Goal: Transaction & Acquisition: Purchase product/service

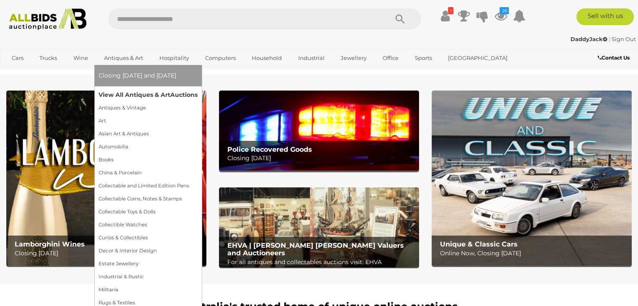
click at [115, 93] on link "View All Antiques & Art Auctions" at bounding box center [148, 94] width 99 height 13
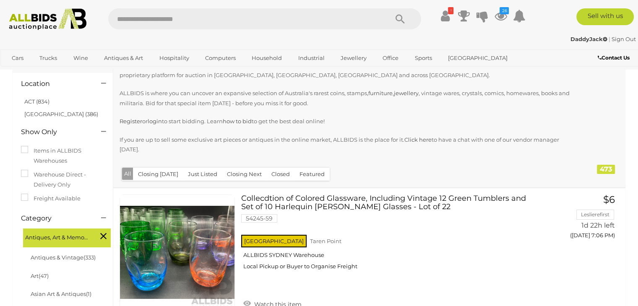
scroll to position [168, 0]
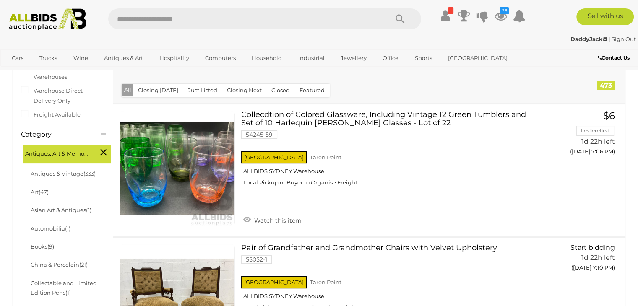
click at [273, 90] on button "Closed" at bounding box center [280, 90] width 29 height 13
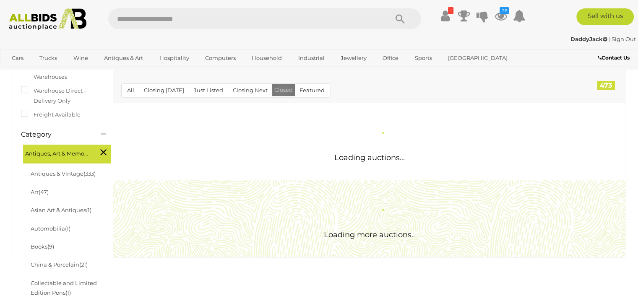
scroll to position [0, 0]
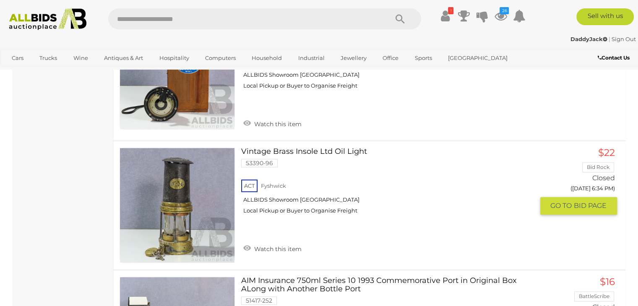
scroll to position [10523, 0]
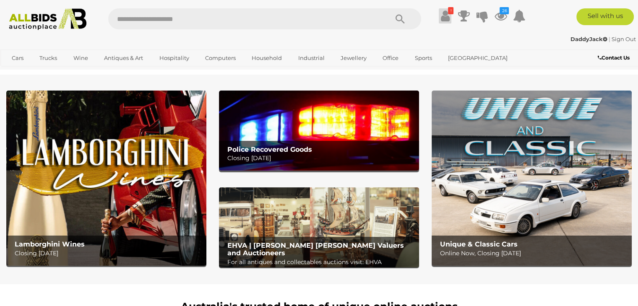
click at [446, 18] on icon at bounding box center [445, 15] width 9 height 15
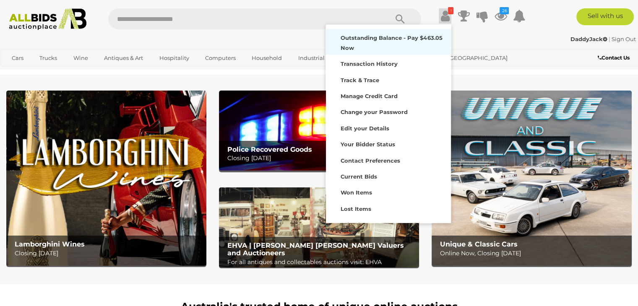
click at [366, 42] on div "Outstanding Balance - Pay $463.05 Now" at bounding box center [388, 42] width 121 height 22
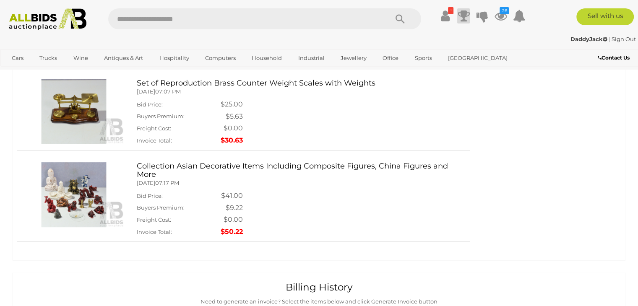
scroll to position [168, 0]
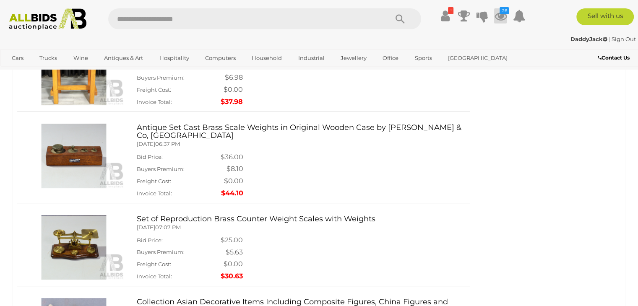
click at [502, 15] on icon at bounding box center [500, 15] width 13 height 15
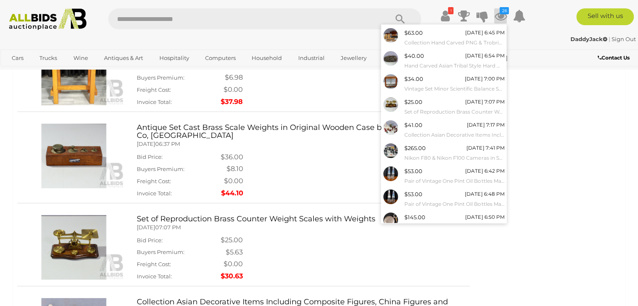
scroll to position [68, 0]
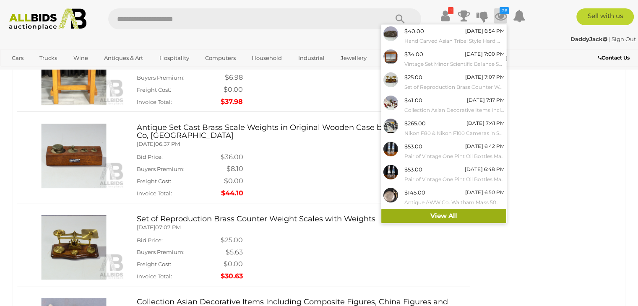
click at [476, 212] on link "View All" at bounding box center [443, 216] width 125 height 15
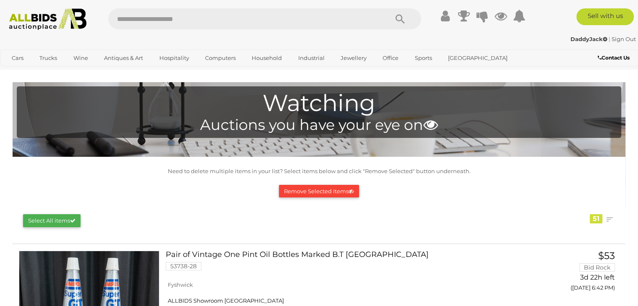
scroll to position [2973, 0]
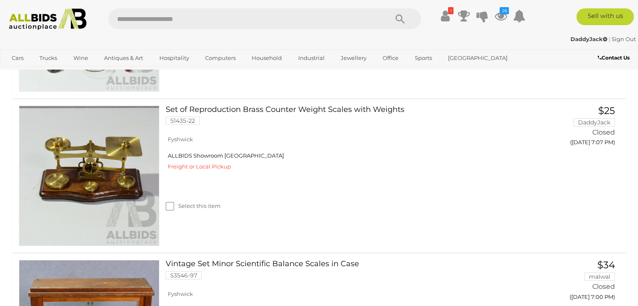
click at [142, 91] on img at bounding box center [89, 21] width 140 height 140
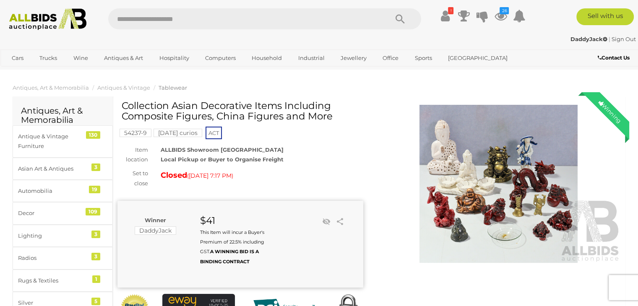
click at [520, 168] on img at bounding box center [499, 184] width 246 height 158
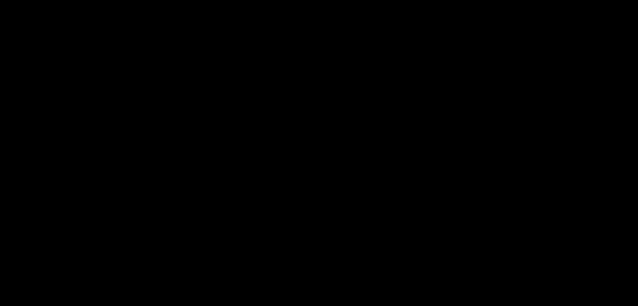
click at [521, 168] on div at bounding box center [319, 151] width 638 height 262
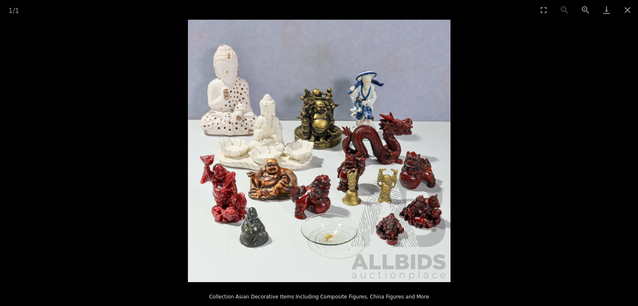
click at [407, 177] on img at bounding box center [319, 151] width 262 height 262
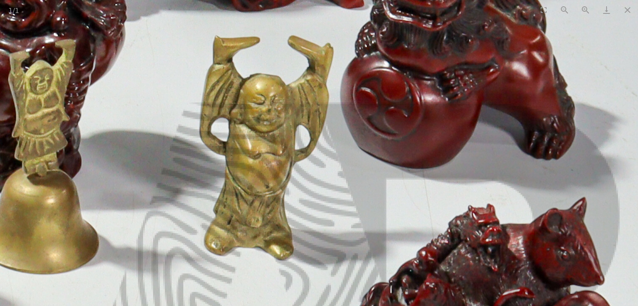
drag, startPoint x: 405, startPoint y: 175, endPoint x: 388, endPoint y: 51, distance: 125.6
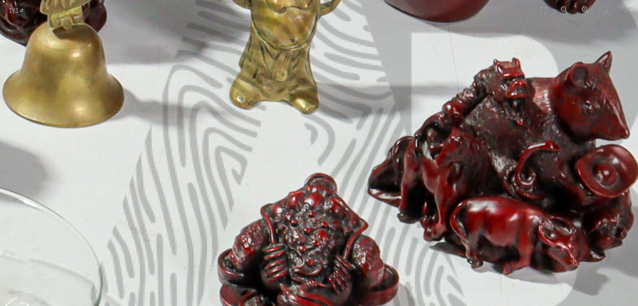
drag, startPoint x: 400, startPoint y: 106, endPoint x: 429, endPoint y: 116, distance: 30.5
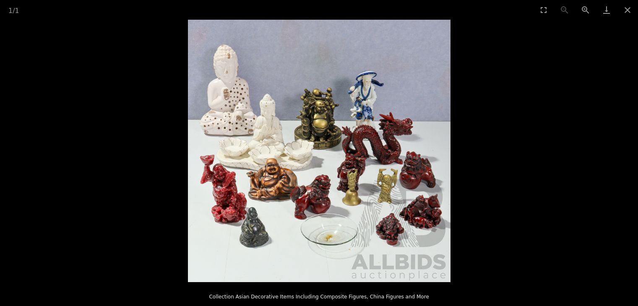
click at [324, 197] on img at bounding box center [319, 151] width 262 height 262
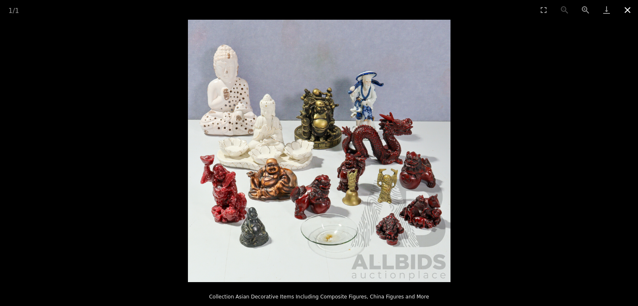
click at [630, 7] on button "Close gallery" at bounding box center [627, 10] width 21 height 20
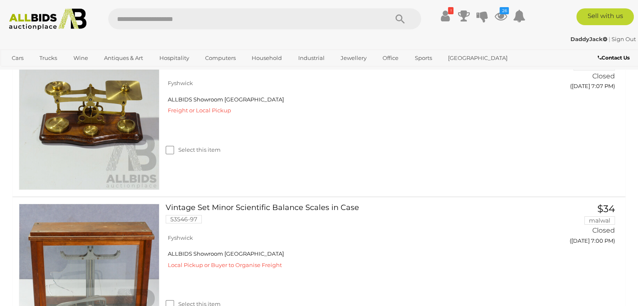
scroll to position [3048, 0]
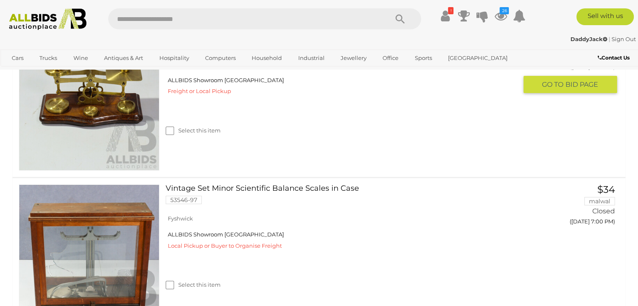
click at [110, 159] on link at bounding box center [89, 100] width 140 height 140
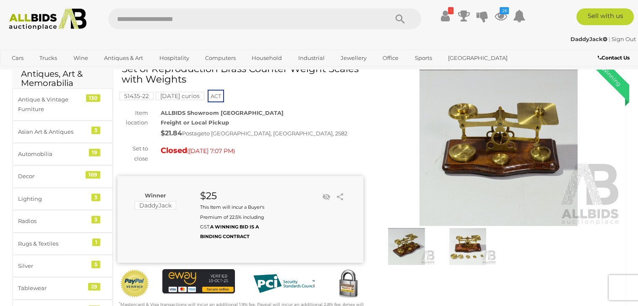
scroll to position [84, 0]
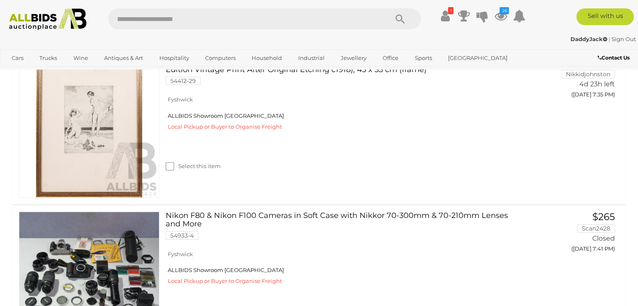
scroll to position [2551, 0]
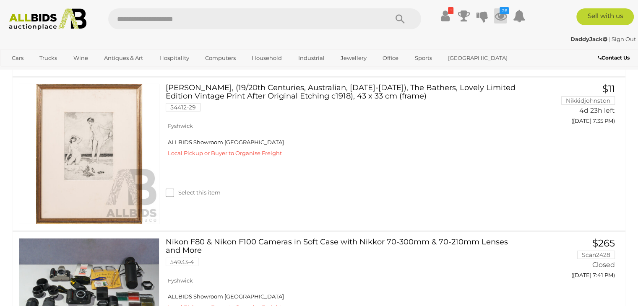
click at [498, 16] on icon at bounding box center [500, 15] width 13 height 15
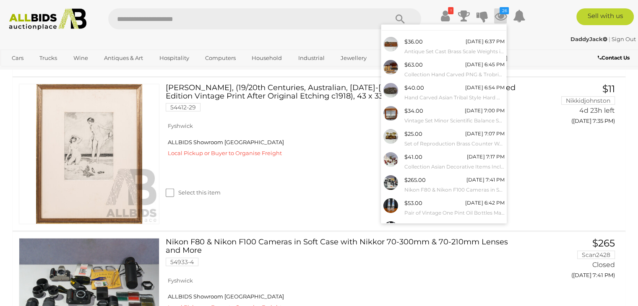
scroll to position [68, 0]
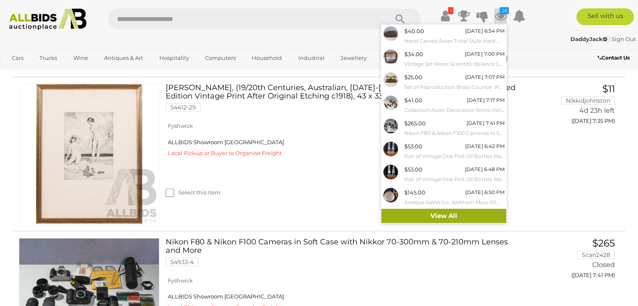
click at [444, 218] on link "View All" at bounding box center [443, 216] width 125 height 15
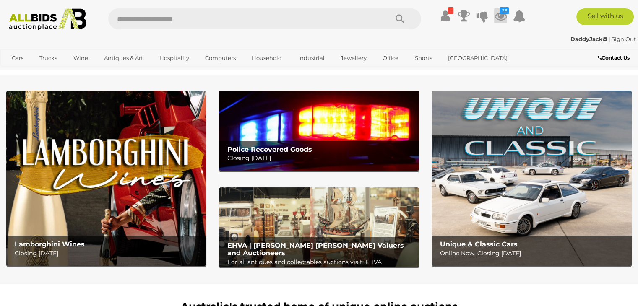
click at [502, 15] on icon at bounding box center [500, 15] width 13 height 15
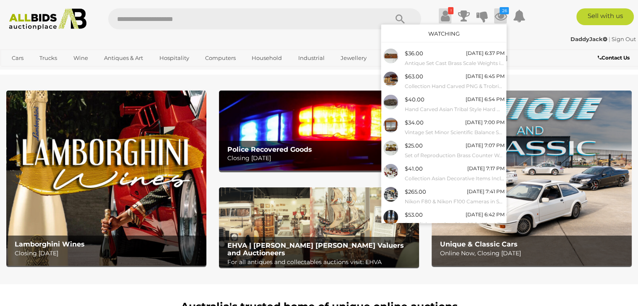
click at [448, 9] on icon "!" at bounding box center [450, 10] width 5 height 7
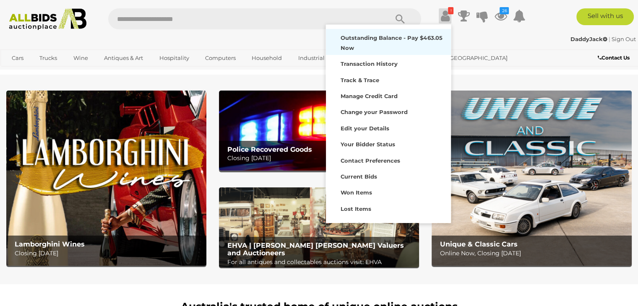
click at [358, 40] on strong "Outstanding Balance - Pay $463.05 Now" at bounding box center [390, 42] width 101 height 16
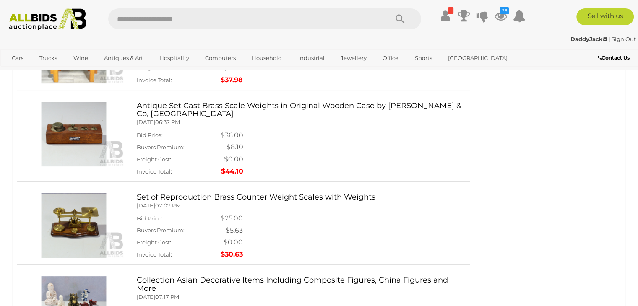
scroll to position [168, 0]
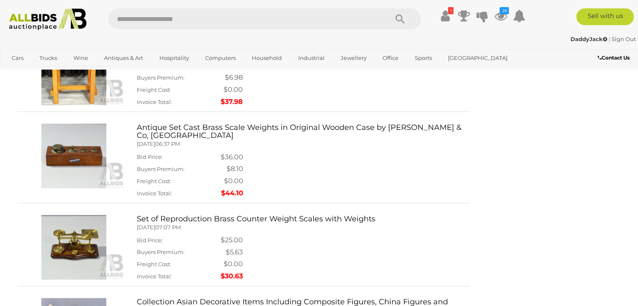
click at [66, 148] on img at bounding box center [73, 156] width 101 height 65
click at [79, 151] on img at bounding box center [73, 156] width 101 height 65
click at [186, 127] on h3 "Antique Set Cast Brass Scale Weights in Original Wooden Case by [PERSON_NAME] &…" at bounding box center [300, 132] width 327 height 17
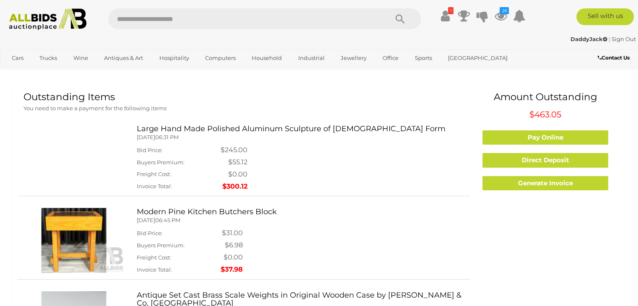
scroll to position [0, 0]
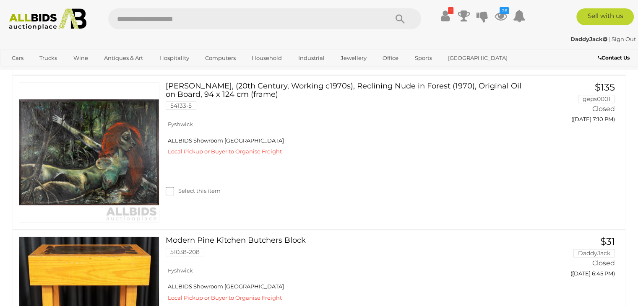
scroll to position [3748, 0]
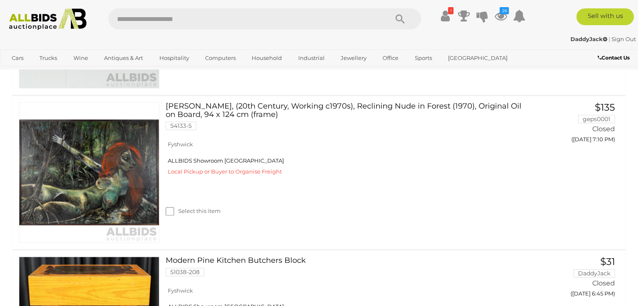
click at [119, 88] on link at bounding box center [89, 18] width 140 height 140
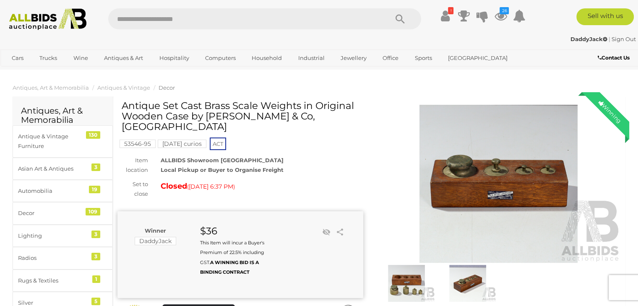
click at [478, 193] on img at bounding box center [499, 184] width 246 height 158
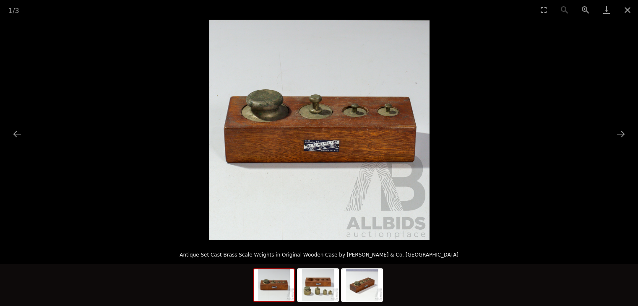
click at [339, 155] on img at bounding box center [319, 130] width 221 height 221
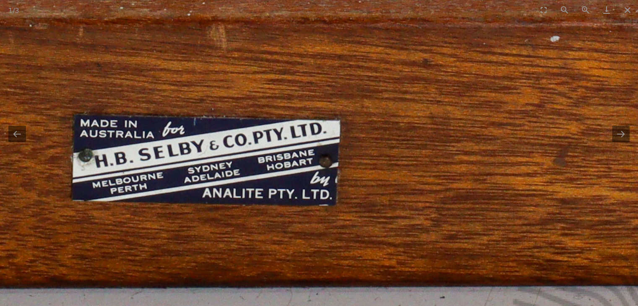
click at [339, 155] on img at bounding box center [186, 39] width 1677 height 1677
click at [614, 135] on button "Next slide" at bounding box center [621, 134] width 18 height 16
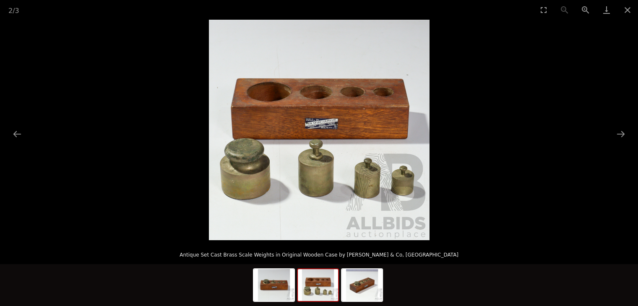
click at [339, 151] on img at bounding box center [319, 130] width 221 height 221
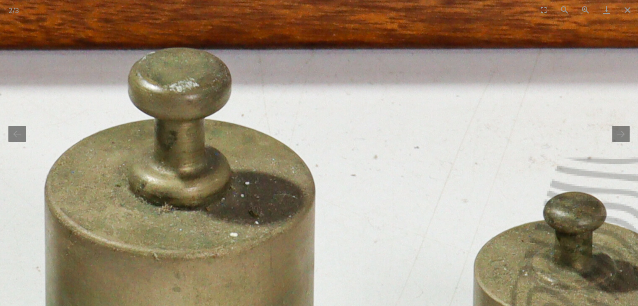
drag, startPoint x: 327, startPoint y: 164, endPoint x: 344, endPoint y: 78, distance: 88.1
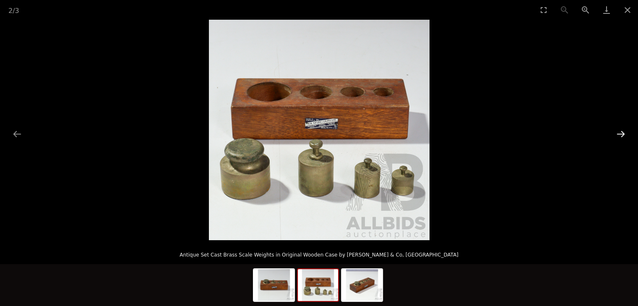
click at [627, 135] on button "Next slide" at bounding box center [621, 134] width 18 height 16
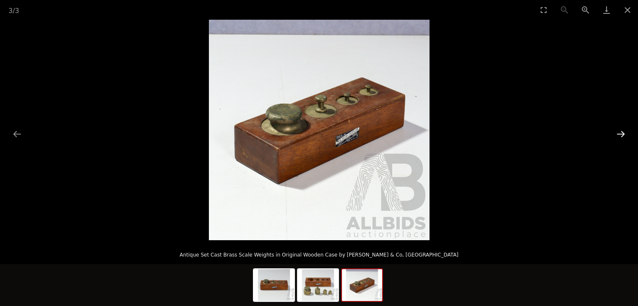
click at [627, 135] on button "Next slide" at bounding box center [621, 134] width 18 height 16
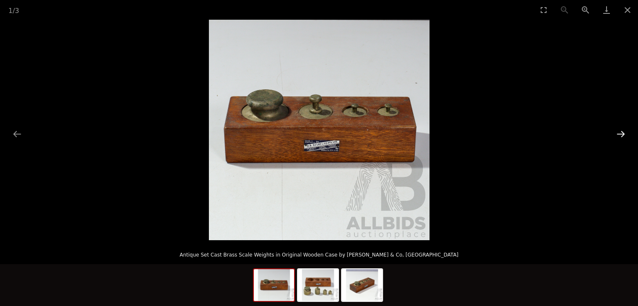
click at [627, 135] on button "Next slide" at bounding box center [621, 134] width 18 height 16
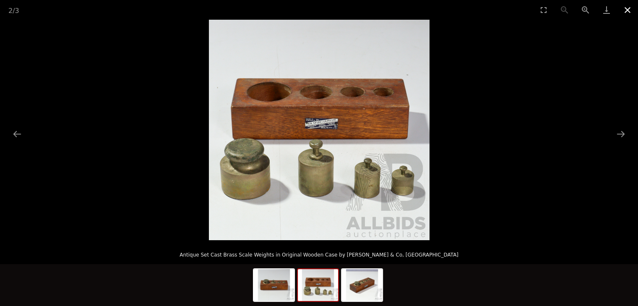
click at [627, 9] on button "Close gallery" at bounding box center [627, 10] width 21 height 20
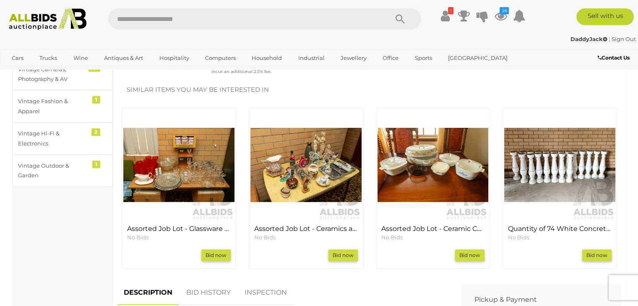
scroll to position [293, 0]
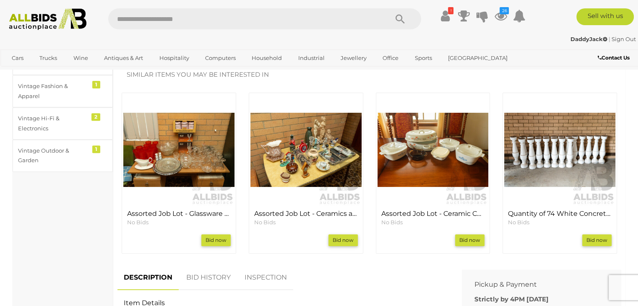
click at [572, 155] on img at bounding box center [559, 149] width 111 height 111
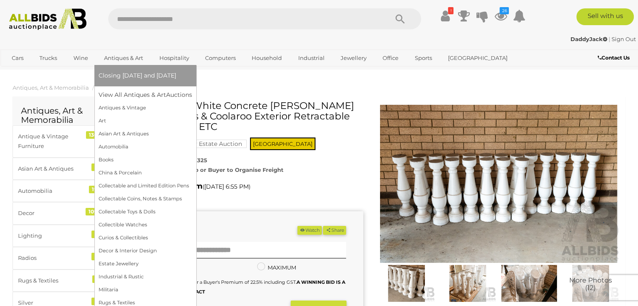
click at [116, 56] on link "Antiques & Art" at bounding box center [124, 58] width 50 height 14
click at [122, 92] on link "View All Antiques & Art Auctions" at bounding box center [148, 94] width 99 height 13
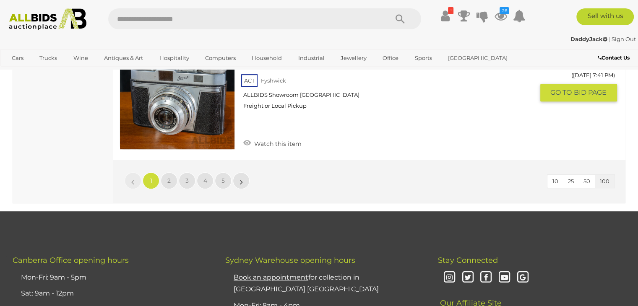
scroll to position [13123, 0]
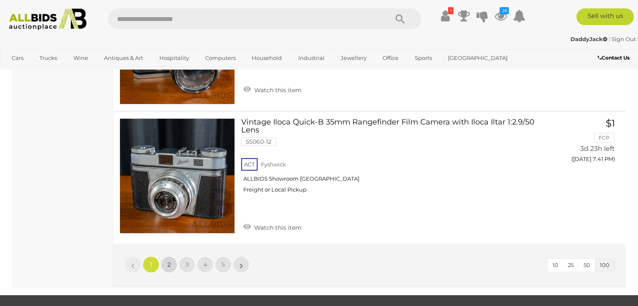
click at [167, 261] on span "2" at bounding box center [168, 265] width 3 height 8
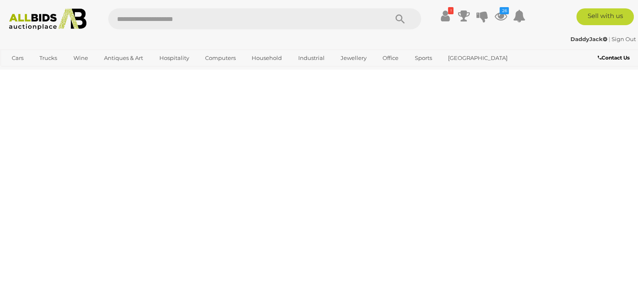
scroll to position [187, 0]
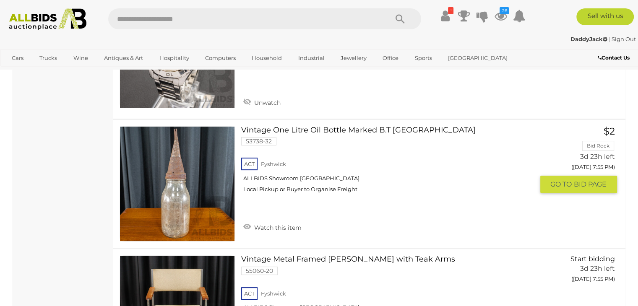
scroll to position [3164, 0]
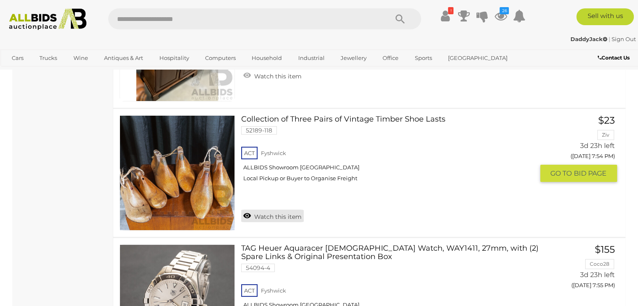
click at [255, 210] on link "Watch this item" at bounding box center [272, 216] width 62 height 13
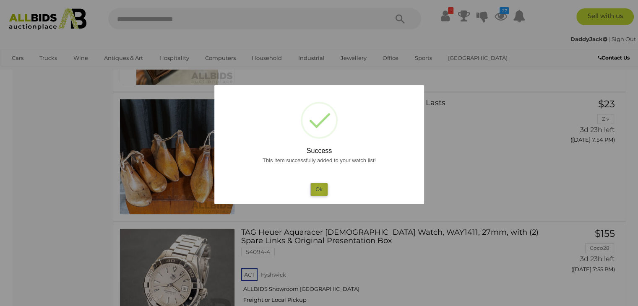
click at [319, 190] on button "Ok" at bounding box center [318, 189] width 17 height 12
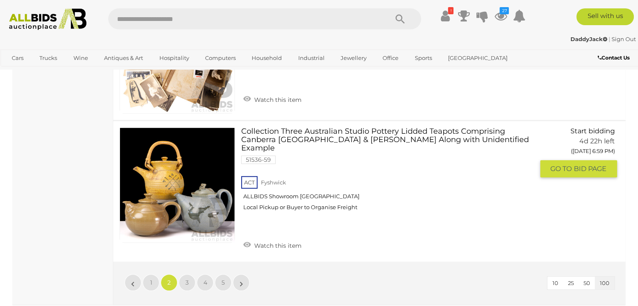
scroll to position [13226, 0]
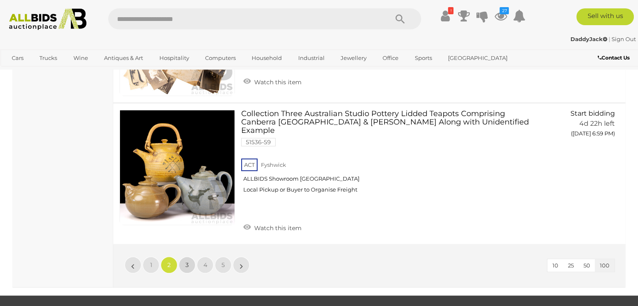
click at [186, 261] on span "3" at bounding box center [186, 265] width 3 height 8
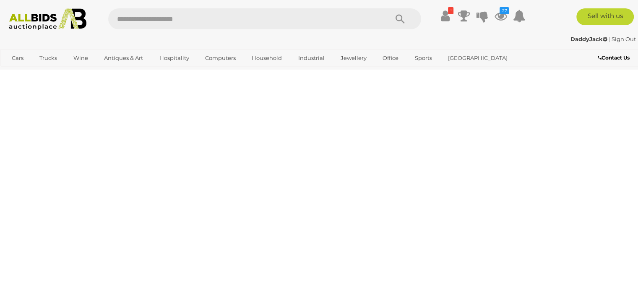
scroll to position [187, 0]
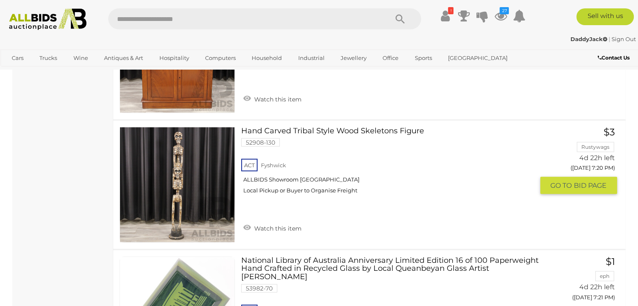
scroll to position [5134, 0]
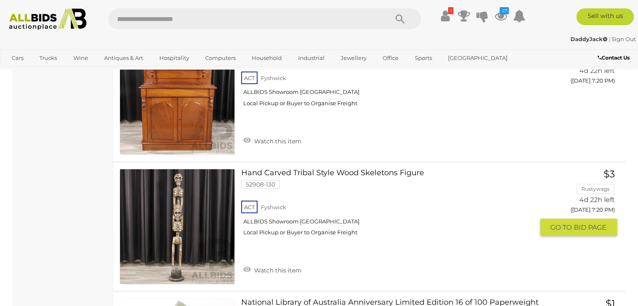
click at [223, 181] on link at bounding box center [176, 226] width 115 height 115
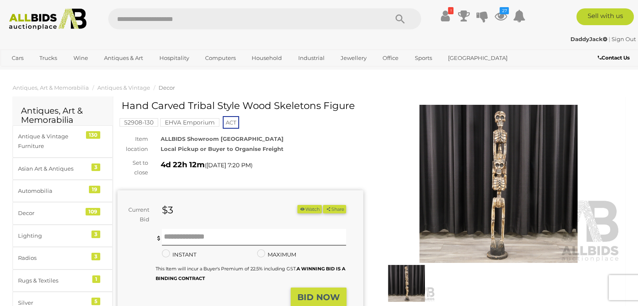
click at [476, 168] on img at bounding box center [499, 184] width 246 height 158
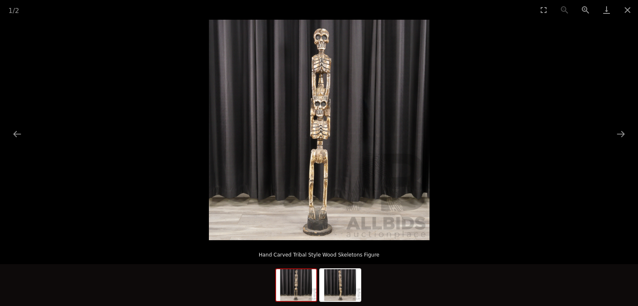
click at [350, 160] on img at bounding box center [319, 130] width 221 height 221
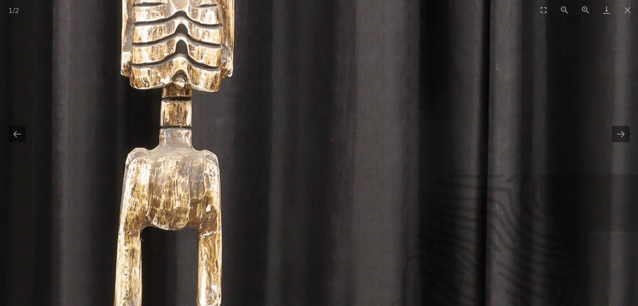
drag, startPoint x: 313, startPoint y: 175, endPoint x: 315, endPoint y: 122, distance: 52.4
click at [315, 125] on img at bounding box center [172, 39] width 1258 height 1258
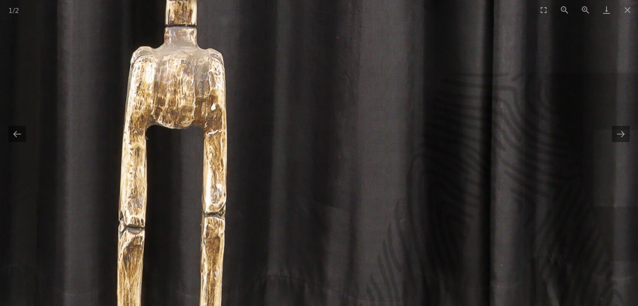
drag, startPoint x: 295, startPoint y: 187, endPoint x: 308, endPoint y: 109, distance: 78.6
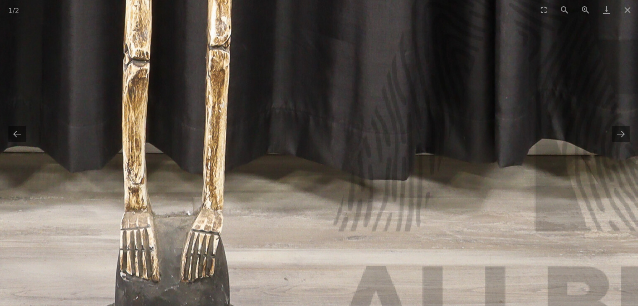
drag, startPoint x: 293, startPoint y: 117, endPoint x: 278, endPoint y: 182, distance: 66.6
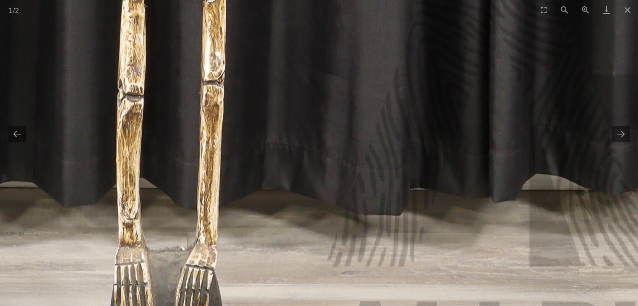
drag, startPoint x: 297, startPoint y: 95, endPoint x: 275, endPoint y: 212, distance: 118.7
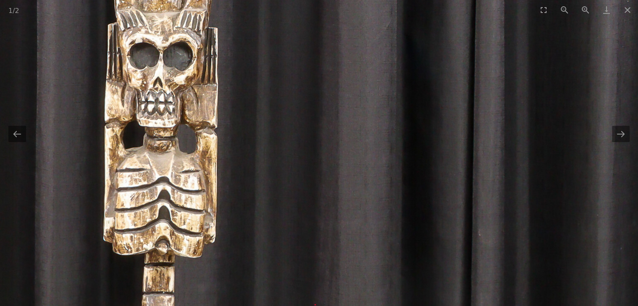
drag, startPoint x: 287, startPoint y: 147, endPoint x: 278, endPoint y: 198, distance: 51.8
click at [278, 198] on img at bounding box center [154, 205] width 1258 height 1258
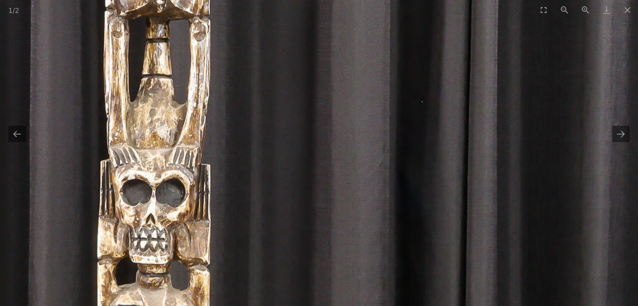
drag, startPoint x: 288, startPoint y: 188, endPoint x: 278, endPoint y: 200, distance: 16.1
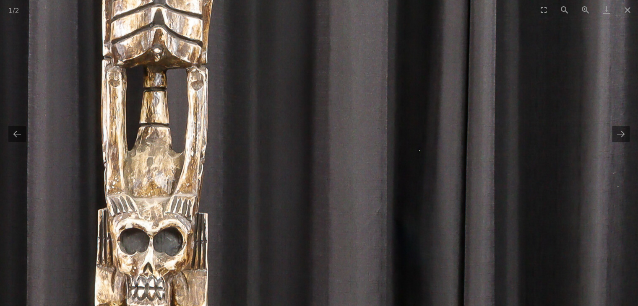
drag, startPoint x: 302, startPoint y: 152, endPoint x: 295, endPoint y: 221, distance: 68.7
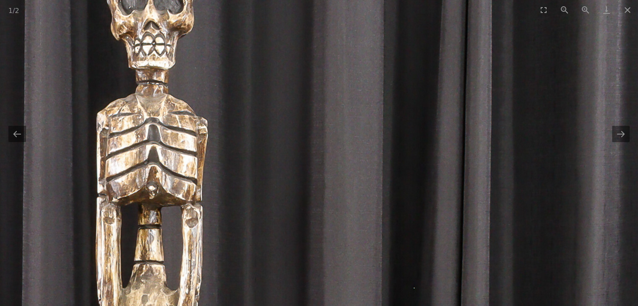
drag, startPoint x: 311, startPoint y: 187, endPoint x: 310, endPoint y: 200, distance: 13.9
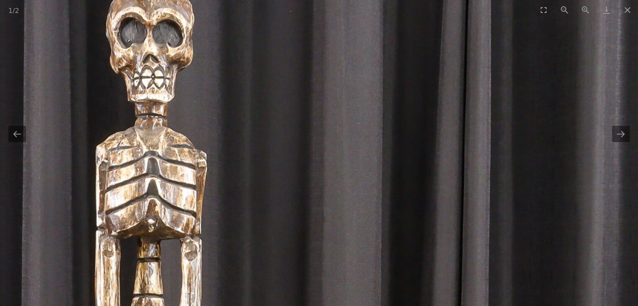
drag, startPoint x: 324, startPoint y: 183, endPoint x: 325, endPoint y: 188, distance: 5.1
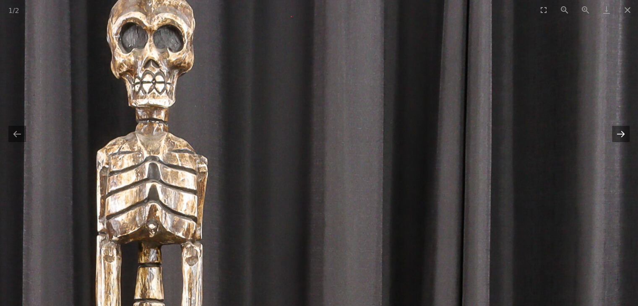
click at [622, 135] on button "Next slide" at bounding box center [621, 134] width 18 height 16
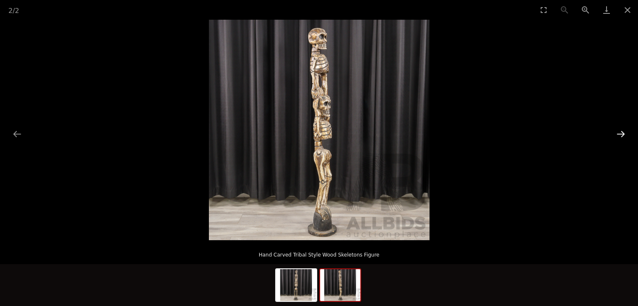
click at [622, 135] on button "Next slide" at bounding box center [621, 134] width 18 height 16
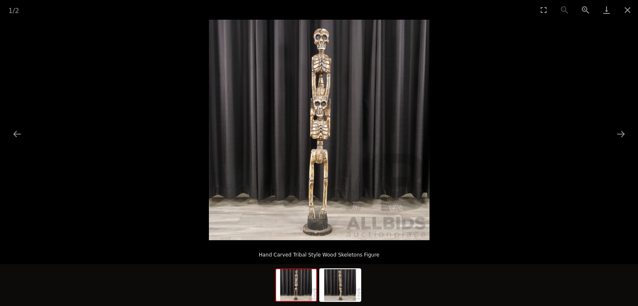
drag, startPoint x: 621, startPoint y: 135, endPoint x: 558, endPoint y: 133, distance: 62.9
click at [619, 135] on button "Next slide" at bounding box center [621, 134] width 18 height 16
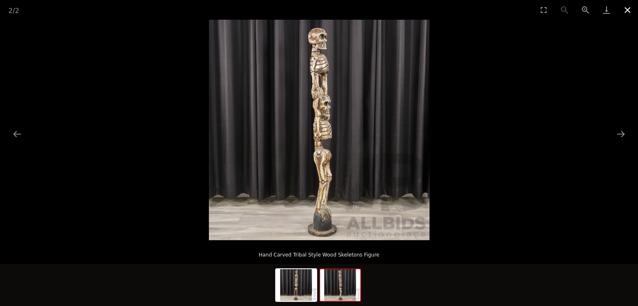
click at [621, 8] on button "Close gallery" at bounding box center [627, 10] width 21 height 20
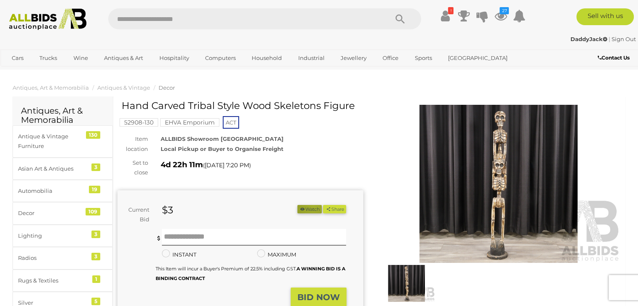
click at [310, 206] on button "Watch" at bounding box center [309, 209] width 24 height 9
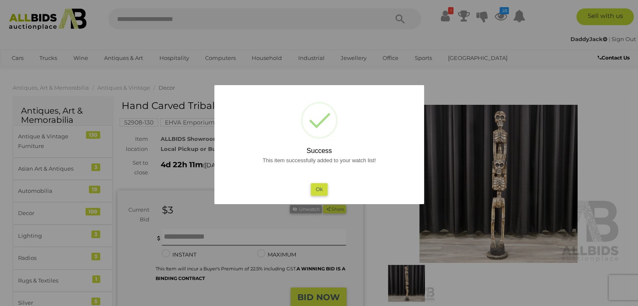
click at [322, 189] on button "Ok" at bounding box center [318, 189] width 17 height 12
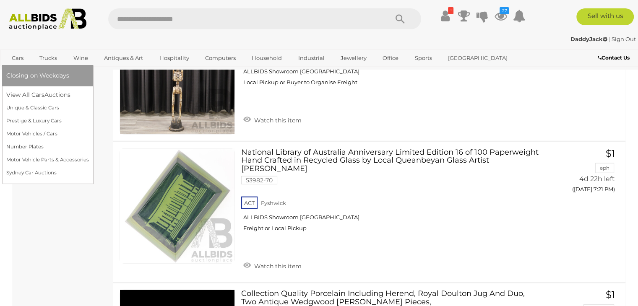
scroll to position [5284, 0]
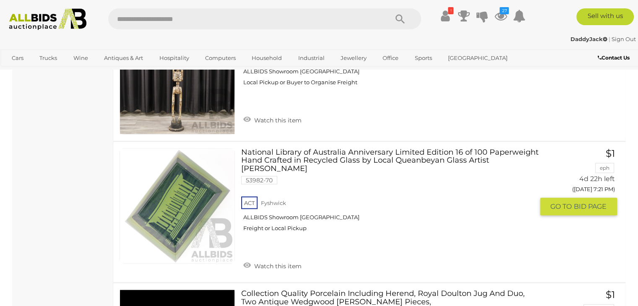
click at [285, 259] on link "Watch this item" at bounding box center [272, 265] width 62 height 13
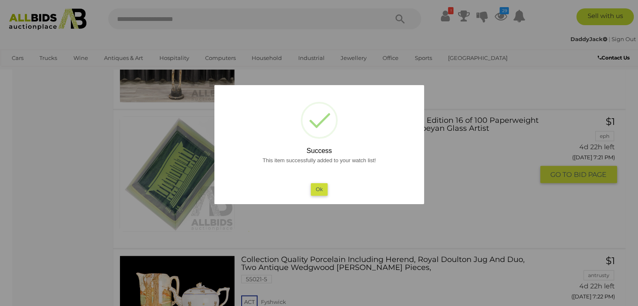
click at [319, 185] on button "Ok" at bounding box center [318, 189] width 17 height 12
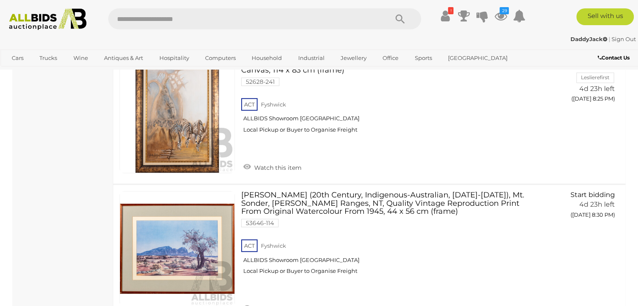
scroll to position [9896, 0]
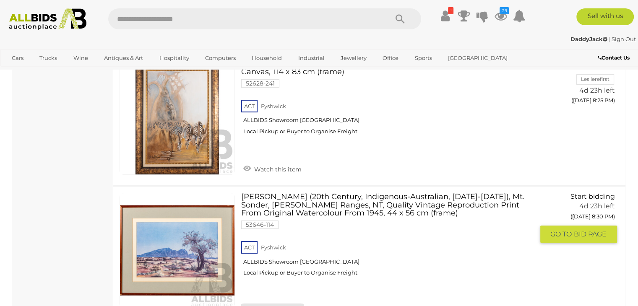
click at [265, 304] on link "Watch this item" at bounding box center [272, 310] width 62 height 13
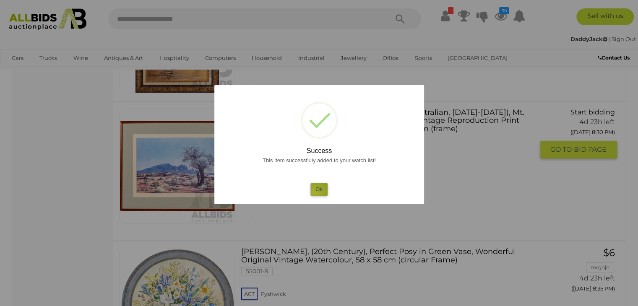
click at [314, 192] on button "Ok" at bounding box center [318, 189] width 17 height 12
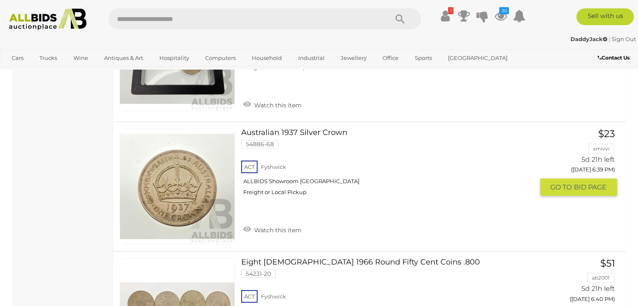
scroll to position [12831, 0]
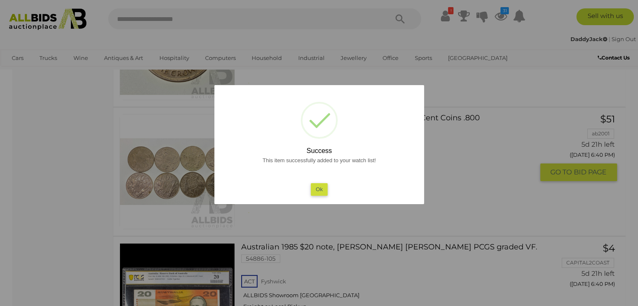
click at [312, 187] on button "Ok" at bounding box center [318, 189] width 17 height 12
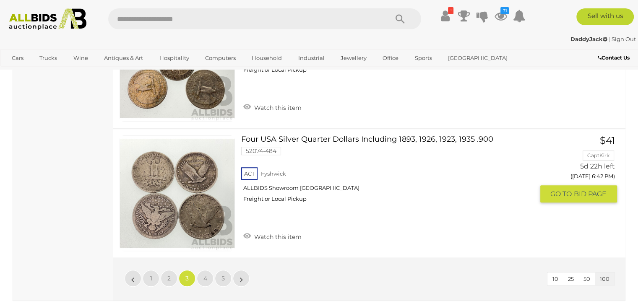
scroll to position [13334, 0]
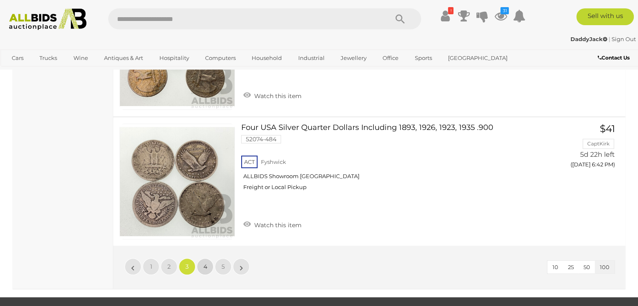
click at [208, 258] on link "4" at bounding box center [205, 266] width 17 height 17
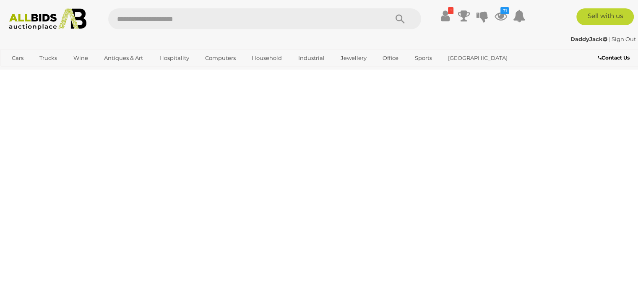
scroll to position [187, 0]
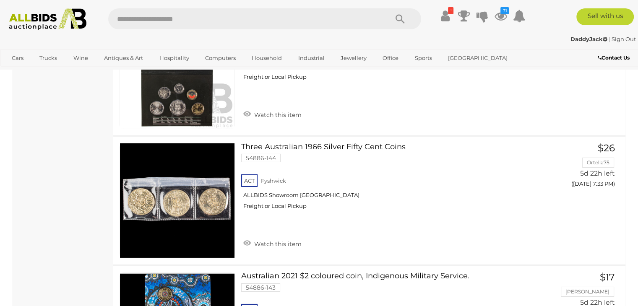
scroll to position [5805, 0]
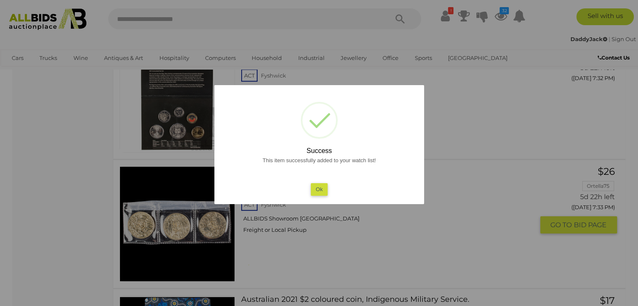
click at [314, 192] on button "Ok" at bounding box center [318, 189] width 17 height 12
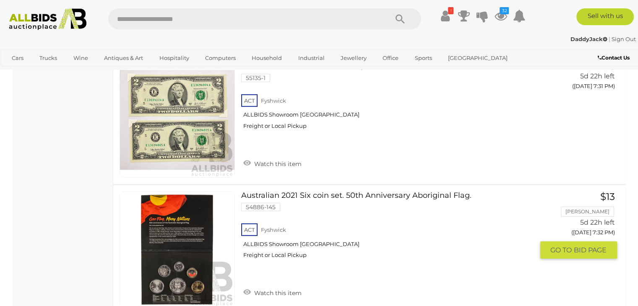
scroll to position [5763, 0]
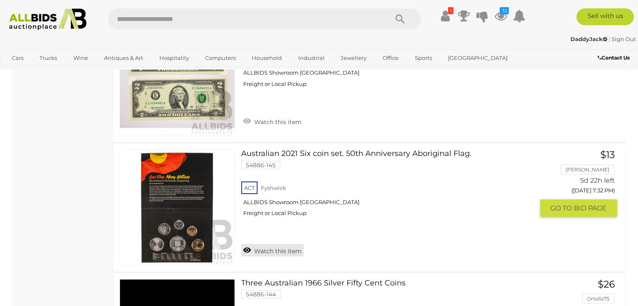
click at [286, 244] on link "Watch this item" at bounding box center [272, 250] width 62 height 13
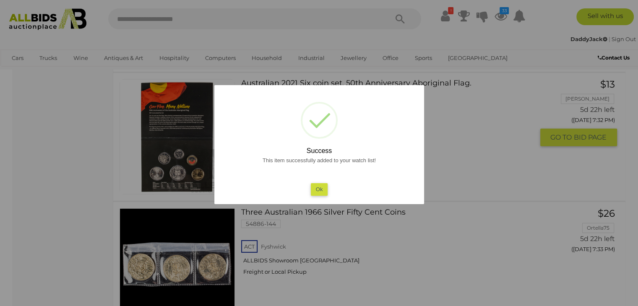
click at [315, 187] on button "Ok" at bounding box center [318, 189] width 17 height 12
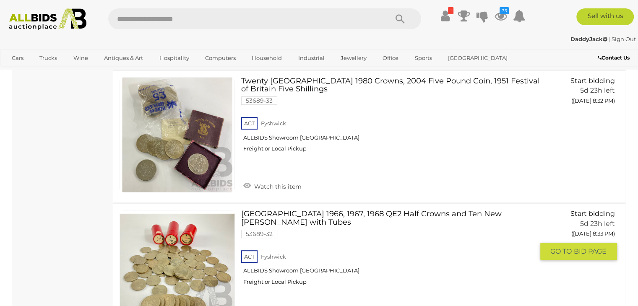
scroll to position [13142, 0]
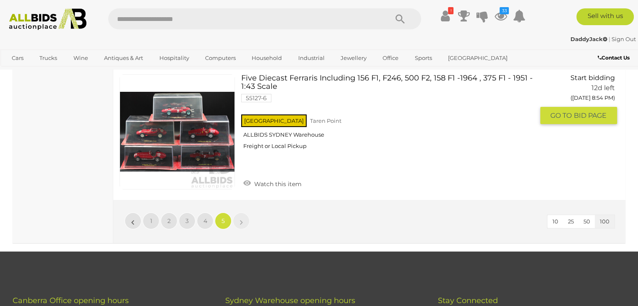
scroll to position [9620, 0]
